Goal: Task Accomplishment & Management: Manage account settings

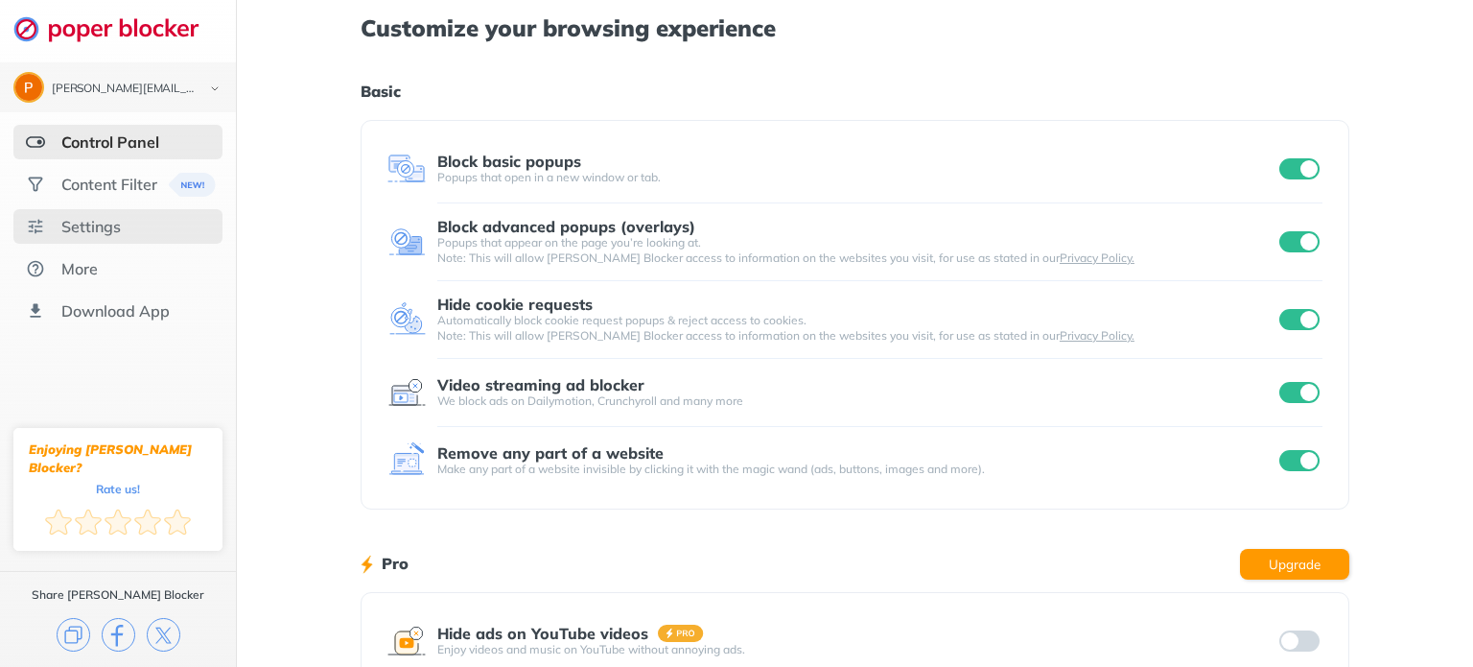
click at [126, 223] on div "Settings" at bounding box center [117, 226] width 209 height 35
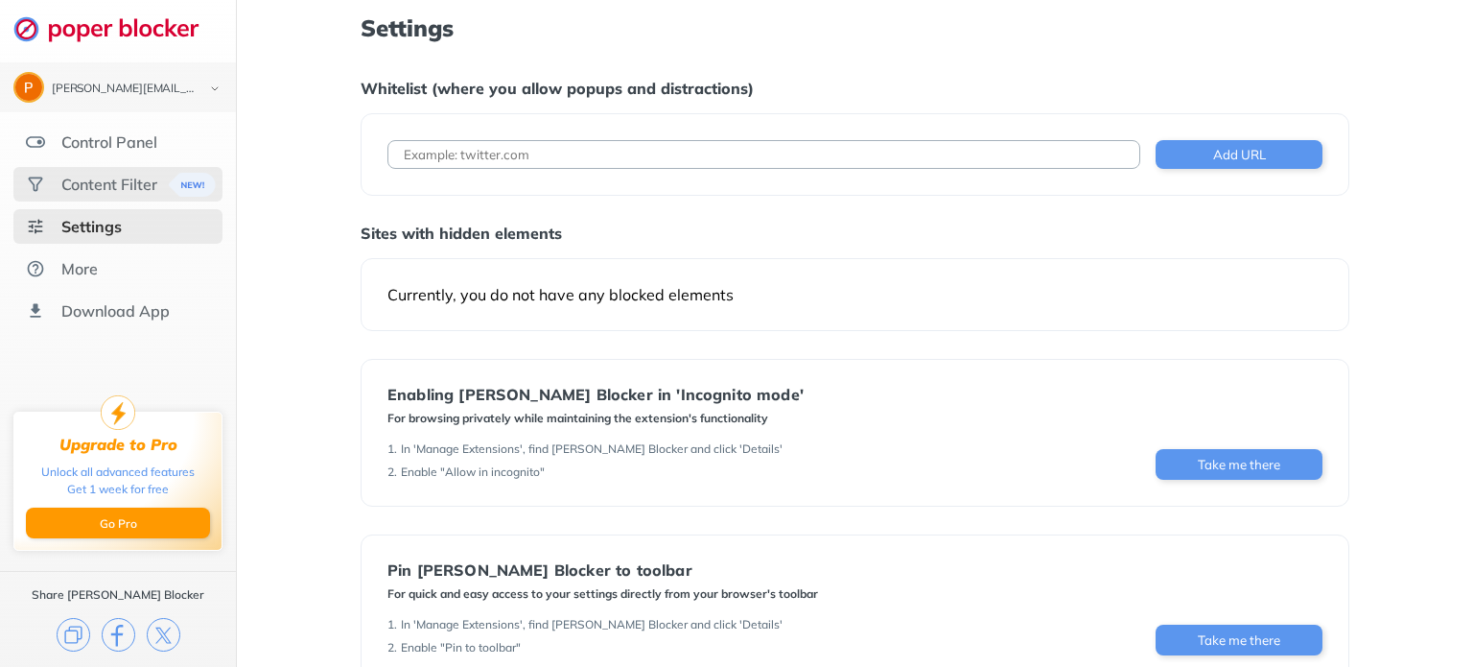
click at [130, 186] on div "Content Filter" at bounding box center [109, 184] width 96 height 19
